Goal: Task Accomplishment & Management: Manage account settings

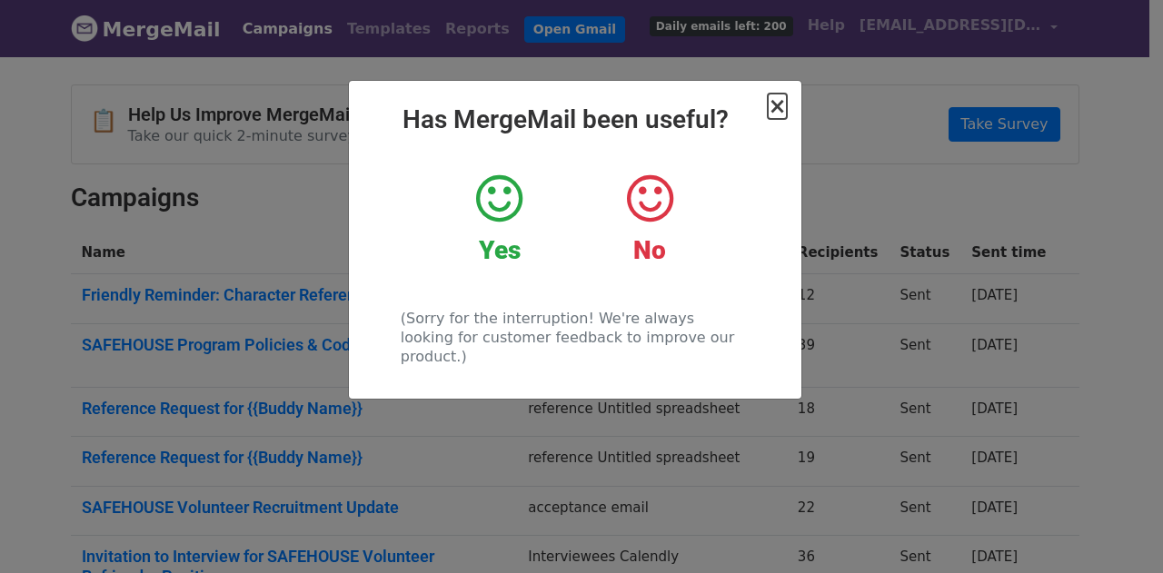
click at [776, 115] on span "×" at bounding box center [777, 106] width 18 height 25
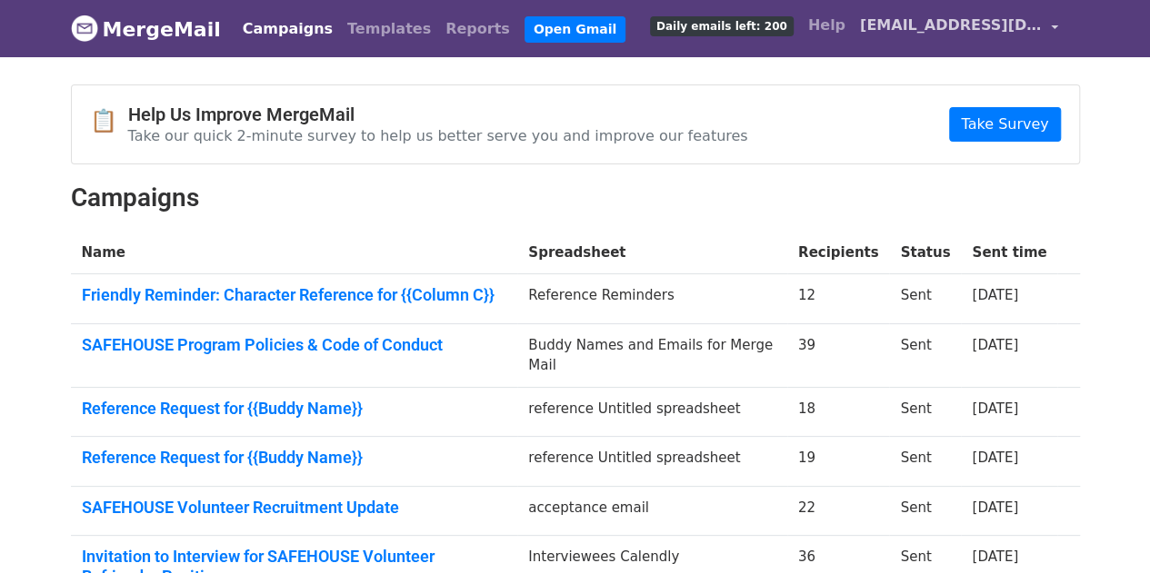
click at [994, 26] on span "[EMAIL_ADDRESS][DOMAIN_NAME]" at bounding box center [951, 26] width 182 height 22
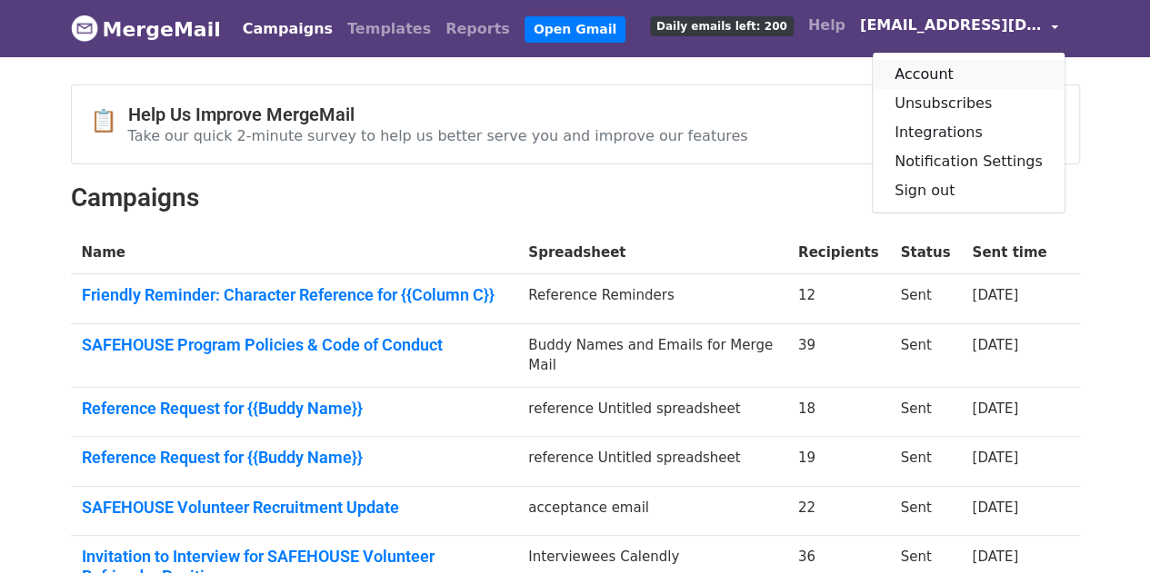
click at [973, 70] on link "Account" at bounding box center [968, 74] width 192 height 29
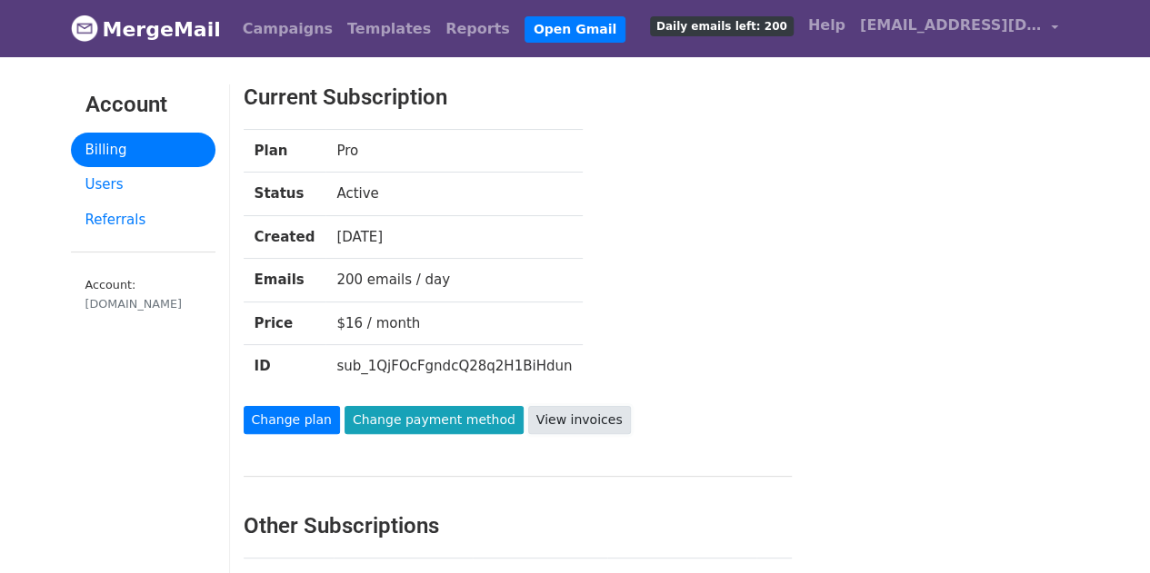
click at [539, 421] on link "View invoices" at bounding box center [579, 420] width 103 height 28
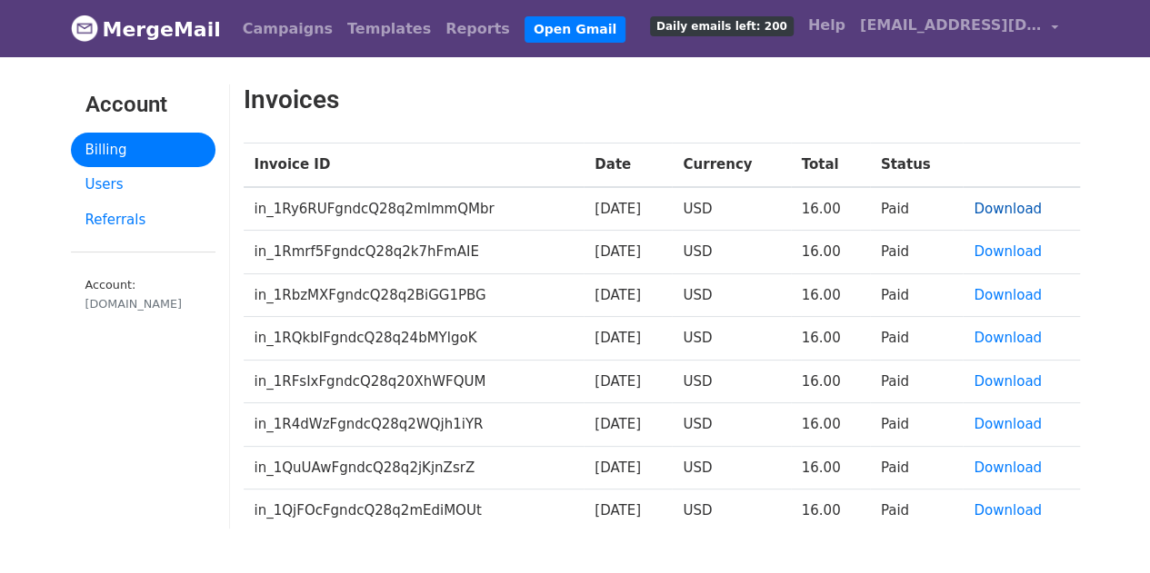
click at [1003, 204] on link "Download" at bounding box center [1007, 209] width 68 height 16
